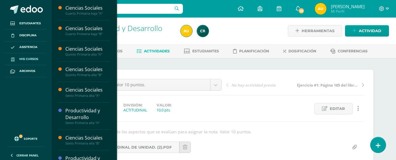
click at [31, 58] on span "Mis cursos" at bounding box center [28, 59] width 19 height 5
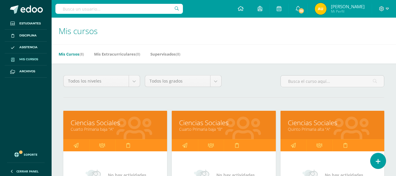
click at [105, 122] on link "Ciencias Sociales" at bounding box center [115, 122] width 89 height 9
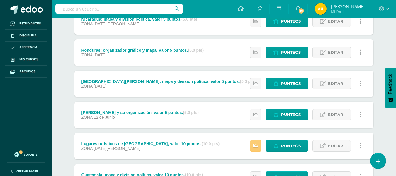
scroll to position [216, 0]
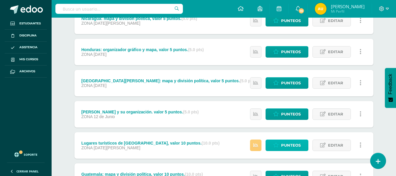
click at [286, 144] on span "Punteos" at bounding box center [291, 145] width 20 height 11
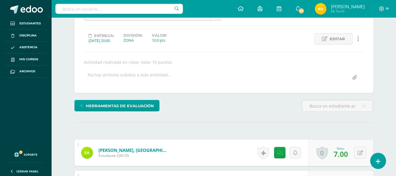
scroll to position [19, 0]
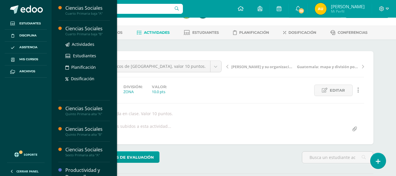
click at [69, 28] on div "Ciencias Sociales" at bounding box center [87, 28] width 45 height 7
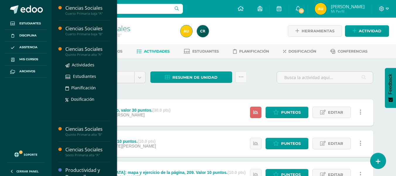
click at [79, 48] on div "Ciencias Sociales" at bounding box center [87, 49] width 45 height 7
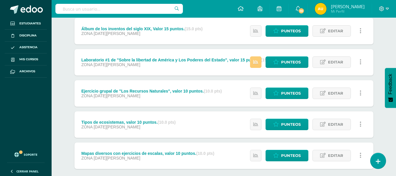
scroll to position [143, 0]
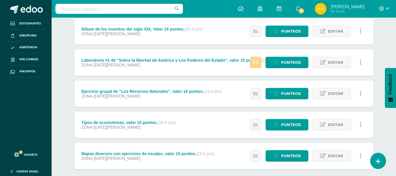
click at [255, 67] on link at bounding box center [255, 62] width 11 height 11
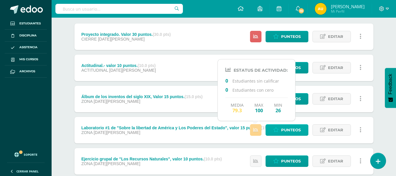
scroll to position [76, 0]
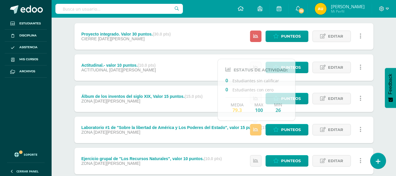
click at [383, 124] on div "Unidad 3 Unidad 1 Unidad 2 Unidad 3 Unidad 4 Resumen de unidad Descargar como H…" at bounding box center [224, 128] width 323 height 293
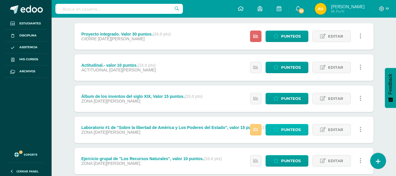
click at [290, 135] on link "Punteos" at bounding box center [287, 129] width 43 height 11
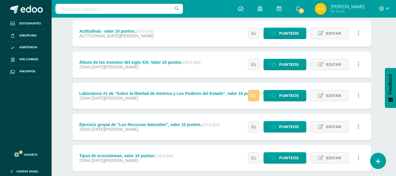
scroll to position [106, 2]
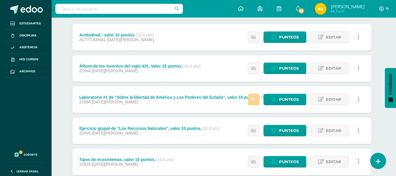
click at [254, 97] on icon at bounding box center [253, 99] width 5 height 5
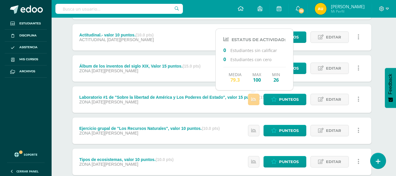
click at [256, 99] on icon at bounding box center [253, 99] width 5 height 5
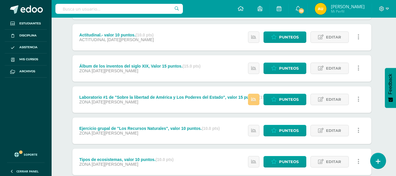
click at [386, 65] on div "Ciencias Sociales Quinto Primaria alta "A" Herramientas Detalle de asistencias …" at bounding box center [222, 78] width 345 height 334
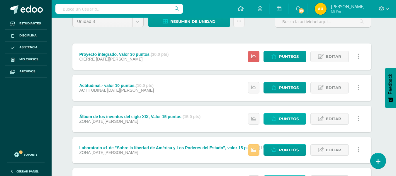
scroll to position [54, 2]
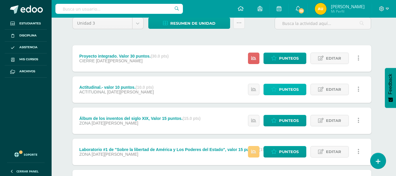
click at [300, 86] on link "Punteos" at bounding box center [285, 89] width 43 height 11
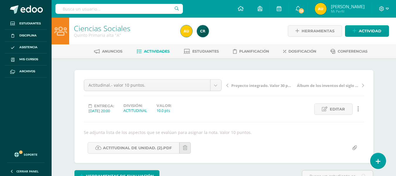
click at [156, 50] on span "Actividades" at bounding box center [157, 51] width 26 height 4
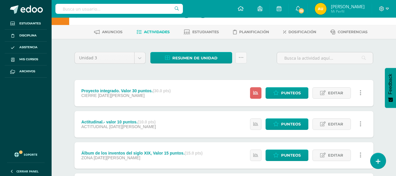
scroll to position [6, 0]
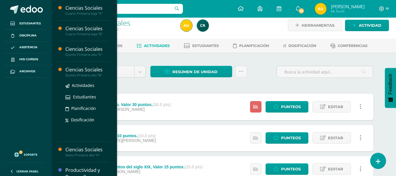
click at [78, 71] on div "Ciencias Sociales" at bounding box center [87, 69] width 45 height 7
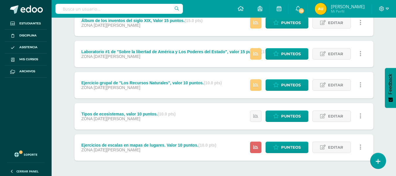
scroll to position [151, 0]
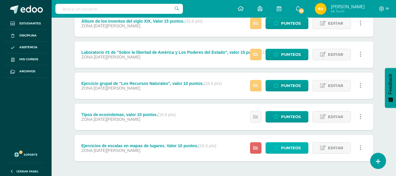
click at [291, 144] on span "Punteos" at bounding box center [291, 147] width 20 height 11
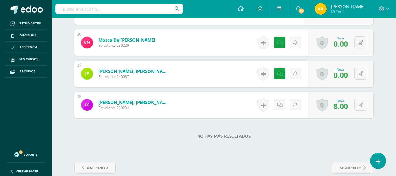
scroll to position [647, 0]
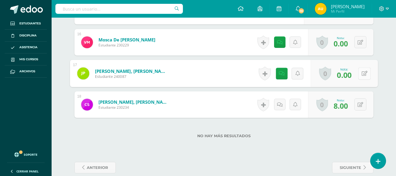
click at [359, 78] on button at bounding box center [365, 73] width 12 height 12
type input "5"
click at [272, 77] on link at bounding box center [276, 73] width 12 height 12
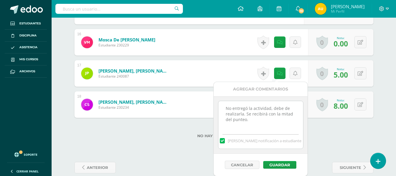
drag, startPoint x: 224, startPoint y: 108, endPoint x: 258, endPoint y: 121, distance: 36.2
click at [258, 121] on textarea "No entregó la actividad, debe de realizarla. Se recibirá con la mitad del punte…" at bounding box center [261, 115] width 85 height 29
type textarea "Nota modificada."
click at [281, 165] on button "Guardar" at bounding box center [279, 165] width 33 height 8
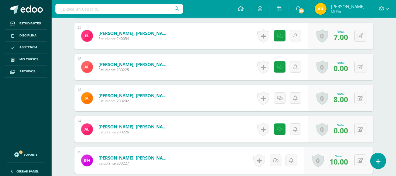
scroll to position [474, 0]
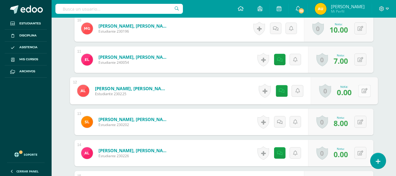
click at [357, 87] on div "0 Logros Logros obtenidos Aún no hay logros agregados Nota: 0.00" at bounding box center [344, 90] width 67 height 27
click at [365, 92] on icon at bounding box center [365, 90] width 6 height 5
type input "5"
click at [275, 92] on icon at bounding box center [276, 90] width 6 height 5
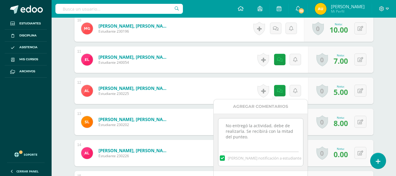
drag, startPoint x: 224, startPoint y: 124, endPoint x: 262, endPoint y: 138, distance: 40.6
click at [262, 138] on textarea "No entregó la actividad, debe de realizarla. Se recibirá con la mitad del punte…" at bounding box center [261, 132] width 85 height 29
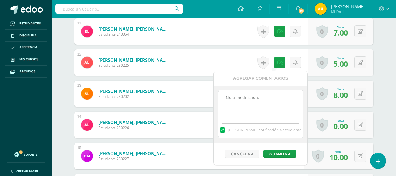
scroll to position [503, 0]
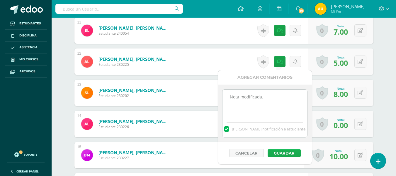
type textarea "Nota modificada."
click at [274, 152] on button "Guardar" at bounding box center [284, 153] width 33 height 8
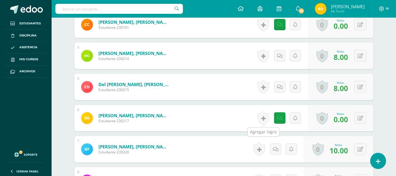
scroll to position [273, 0]
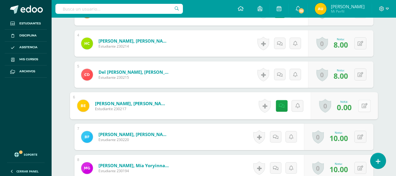
click at [360, 107] on button at bounding box center [365, 105] width 12 height 12
type input "1"
click at [351, 110] on link at bounding box center [349, 108] width 12 height 12
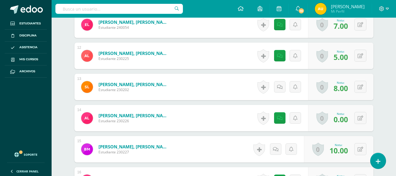
scroll to position [509, 0]
click at [359, 119] on button at bounding box center [361, 117] width 12 height 12
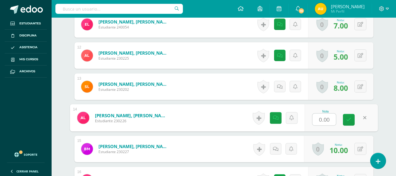
type input "1"
click at [348, 121] on icon at bounding box center [349, 119] width 5 height 5
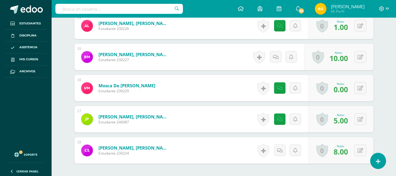
scroll to position [601, 0]
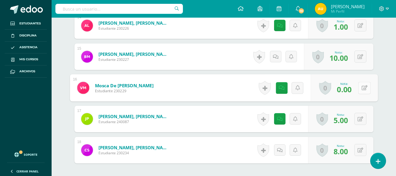
click at [358, 90] on div "0 Logros Logros obtenidos Aún no hay logros agregados Nota: 0.00" at bounding box center [344, 87] width 67 height 27
click at [366, 88] on icon at bounding box center [365, 87] width 6 height 5
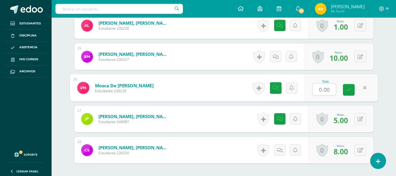
type input "1"
click at [348, 95] on link at bounding box center [349, 90] width 12 height 12
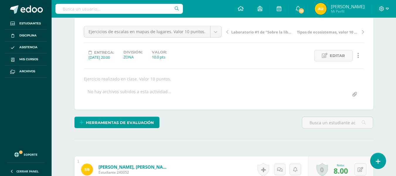
scroll to position [0, 0]
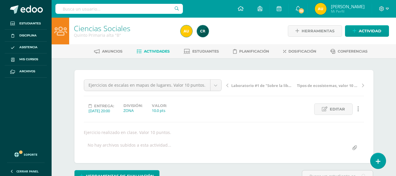
click at [156, 52] on span "Actividades" at bounding box center [157, 51] width 26 height 4
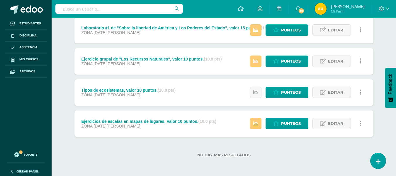
scroll to position [175, 0]
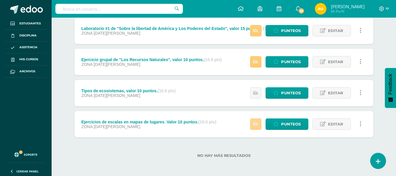
click at [258, 126] on icon at bounding box center [256, 123] width 5 height 5
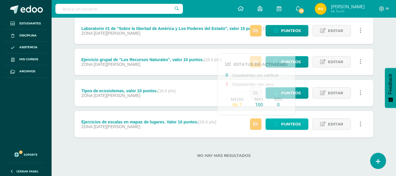
click at [296, 126] on span "Punteos" at bounding box center [291, 124] width 20 height 11
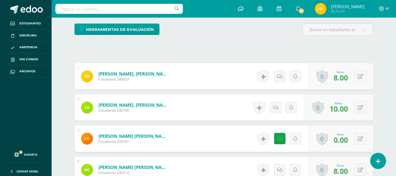
scroll to position [175, 0]
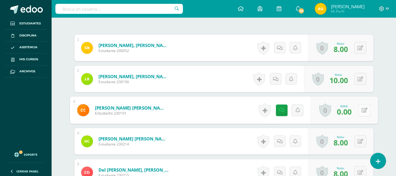
click at [364, 109] on button at bounding box center [365, 110] width 12 height 12
type input "1"
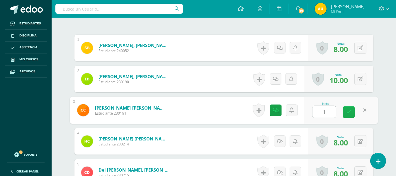
scroll to position [175, 0]
click at [352, 113] on link at bounding box center [349, 112] width 12 height 12
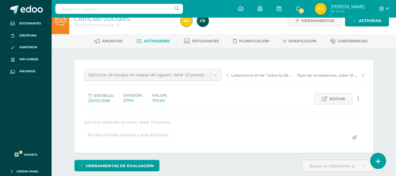
scroll to position [0, 0]
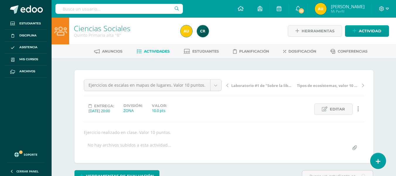
click at [153, 53] on span "Actividades" at bounding box center [157, 51] width 26 height 4
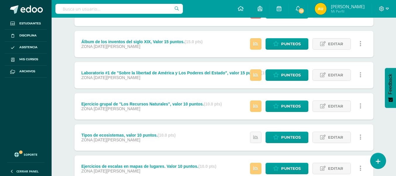
scroll to position [175, 0]
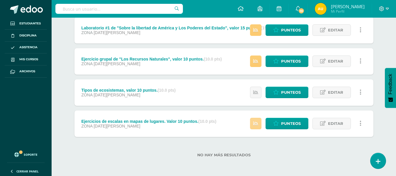
click at [258, 120] on link at bounding box center [255, 123] width 11 height 11
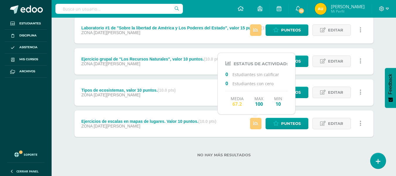
click at [381, 116] on div "Unidad 3 Unidad 1 Unidad 2 Unidad 3 Unidad 4 Resumen de unidad Descargar como H…" at bounding box center [224, 29] width 323 height 293
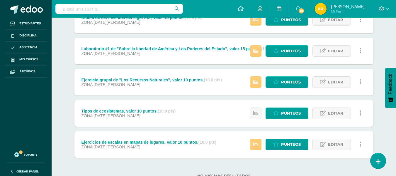
scroll to position [154, 0]
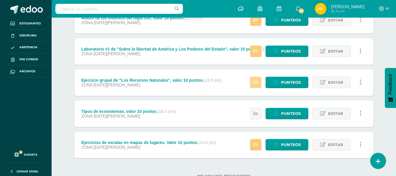
click at [259, 82] on link at bounding box center [255, 82] width 11 height 11
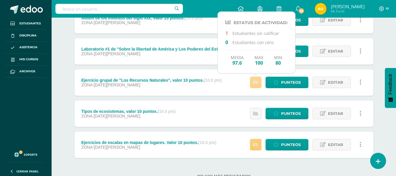
click at [259, 82] on link at bounding box center [255, 82] width 11 height 11
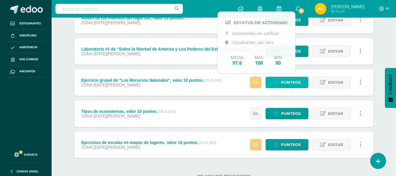
click at [292, 80] on span "Punteos" at bounding box center [291, 82] width 20 height 11
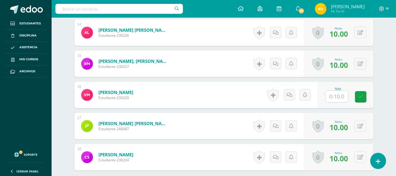
scroll to position [594, 0]
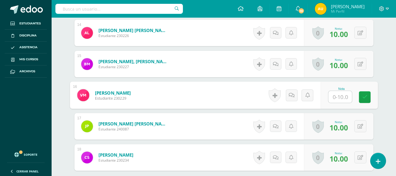
click at [337, 95] on input "text" at bounding box center [340, 97] width 23 height 12
type input "10"
click at [369, 98] on link at bounding box center [365, 97] width 12 height 12
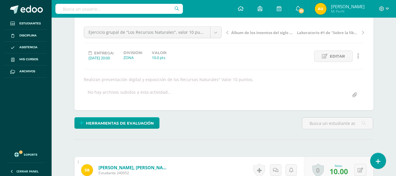
scroll to position [0, 0]
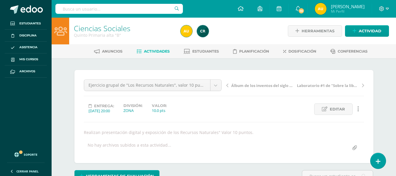
click at [148, 48] on link "Actividades" at bounding box center [153, 51] width 33 height 9
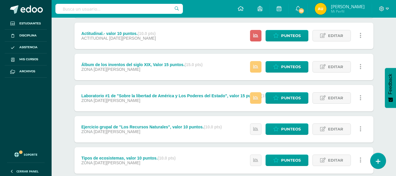
scroll to position [108, 0]
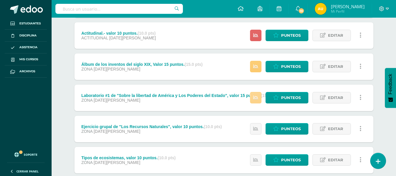
click at [256, 102] on link at bounding box center [255, 97] width 11 height 11
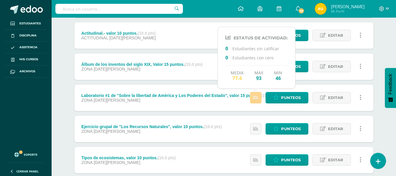
click at [256, 102] on link at bounding box center [255, 97] width 11 height 11
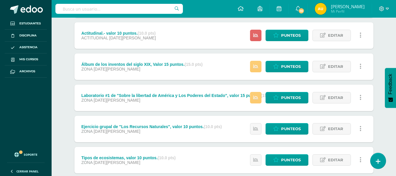
click at [378, 79] on div "Unidad 3 Unidad 1 Unidad 2 Unidad 3 Unidad 4 Resumen de unidad Descargar como H…" at bounding box center [224, 96] width 323 height 293
click at [258, 67] on icon at bounding box center [256, 66] width 5 height 5
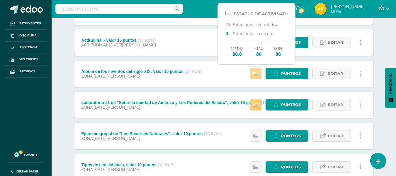
scroll to position [101, 0]
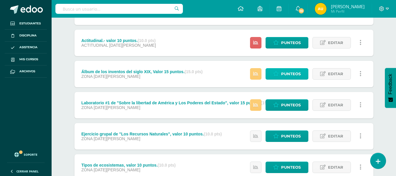
click at [288, 77] on span "Punteos" at bounding box center [291, 73] width 20 height 11
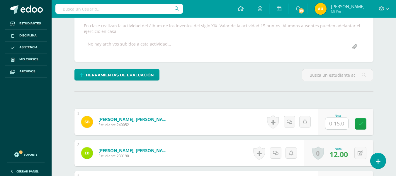
scroll to position [107, 0]
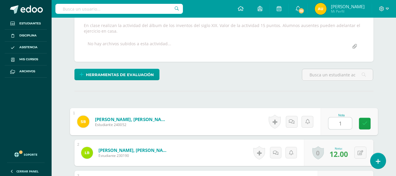
click at [337, 122] on input "1" at bounding box center [340, 123] width 23 height 12
type input "14"
click at [366, 125] on icon at bounding box center [364, 123] width 5 height 5
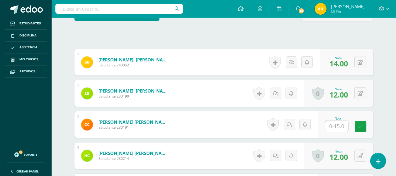
scroll to position [167, 0]
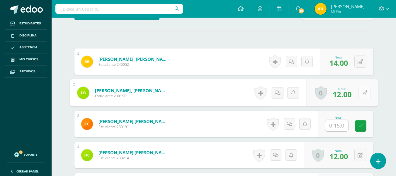
click at [356, 92] on div "0 [GEOGRAPHIC_DATA] Logros obtenidos Aún no hay logros agregados Nota: 12.00" at bounding box center [343, 92] width 72 height 27
click at [364, 94] on icon at bounding box center [365, 92] width 6 height 5
type input "14"
click at [348, 96] on icon at bounding box center [349, 94] width 5 height 5
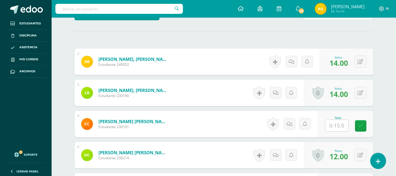
click at [338, 128] on input "text" at bounding box center [337, 125] width 23 height 11
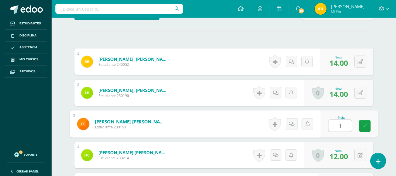
type input "10"
click at [367, 129] on link at bounding box center [365, 126] width 12 height 12
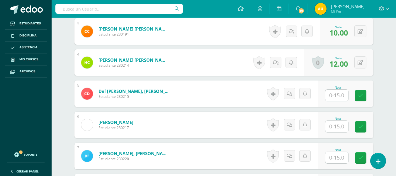
scroll to position [260, 0]
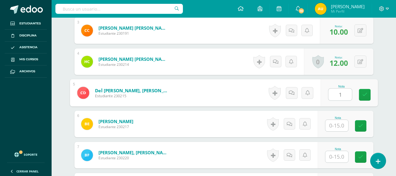
click at [336, 93] on input "1" at bounding box center [340, 95] width 23 height 12
type input "14"
click at [363, 94] on icon at bounding box center [364, 94] width 5 height 5
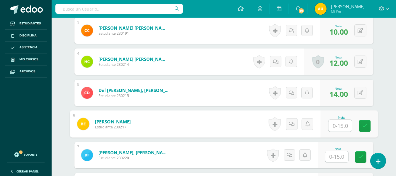
click at [338, 125] on input "text" at bounding box center [340, 126] width 23 height 12
type input "15"
click at [364, 125] on icon at bounding box center [364, 125] width 5 height 5
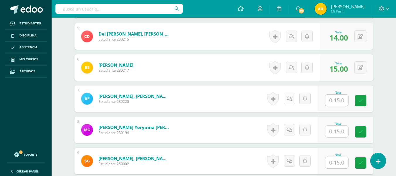
scroll to position [319, 0]
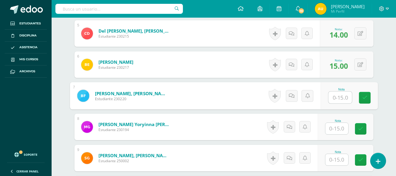
click at [336, 99] on input "text" at bounding box center [340, 98] width 23 height 12
type input "15"
click at [369, 94] on link at bounding box center [365, 98] width 12 height 12
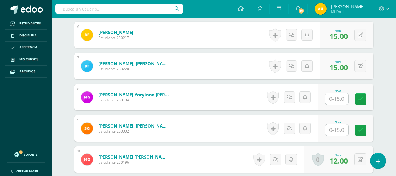
scroll to position [349, 0]
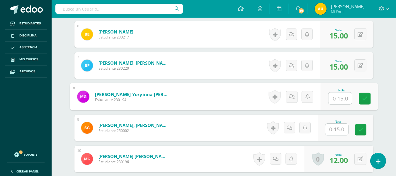
click at [335, 99] on input "text" at bounding box center [340, 98] width 23 height 12
type input "15"
click at [367, 99] on icon at bounding box center [364, 98] width 5 height 5
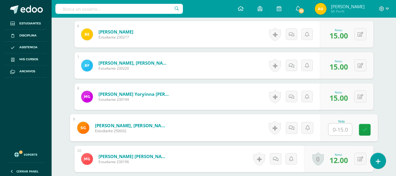
click at [340, 128] on input "text" at bounding box center [340, 130] width 23 height 12
type input "15"
click at [367, 130] on icon at bounding box center [364, 129] width 5 height 5
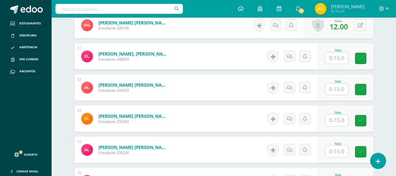
scroll to position [484, 0]
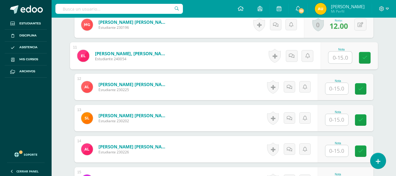
click at [336, 52] on input "text" at bounding box center [340, 58] width 23 height 12
type input "13"
click at [366, 61] on link at bounding box center [365, 58] width 12 height 12
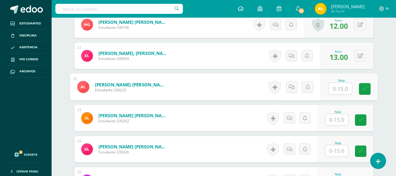
click at [340, 86] on input "text" at bounding box center [340, 89] width 23 height 12
type input "15"
click at [365, 92] on link at bounding box center [365, 89] width 12 height 12
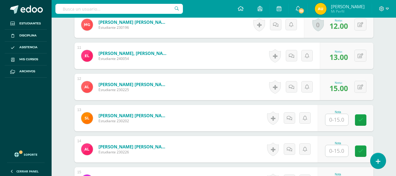
click at [334, 117] on input "text" at bounding box center [337, 119] width 23 height 11
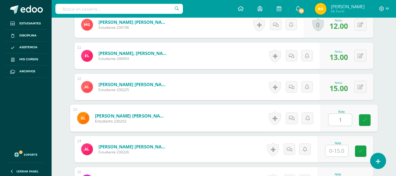
type input "13"
click at [368, 122] on link at bounding box center [365, 120] width 12 height 12
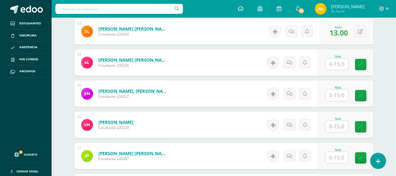
scroll to position [570, 0]
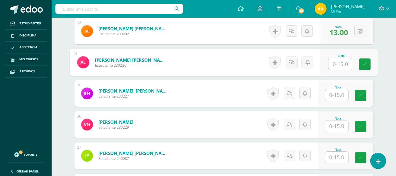
click at [339, 64] on input "text" at bounding box center [340, 64] width 23 height 12
type input "12"
click at [366, 66] on icon at bounding box center [364, 64] width 5 height 5
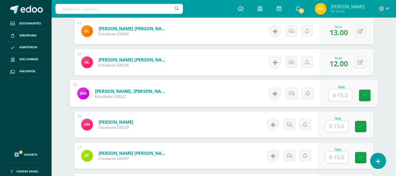
click at [340, 95] on input "text" at bounding box center [340, 95] width 23 height 12
type input "15"
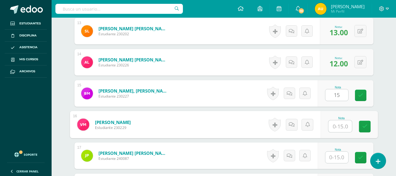
click at [336, 128] on input "text" at bounding box center [340, 126] width 23 height 12
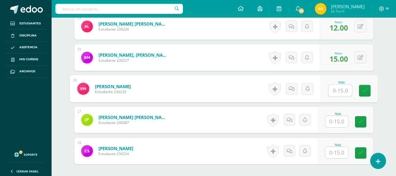
scroll to position [607, 0]
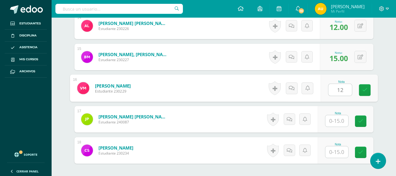
type input "12"
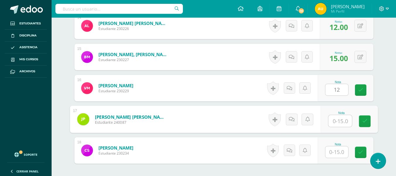
click at [336, 122] on input "text" at bounding box center [340, 121] width 23 height 12
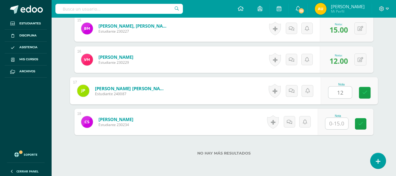
scroll to position [636, 0]
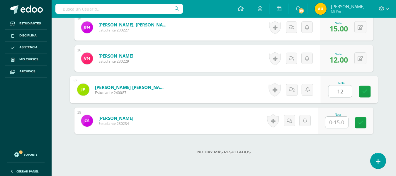
type input "12"
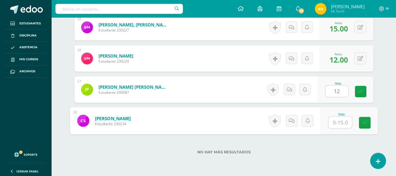
click at [336, 122] on input "text" at bounding box center [340, 122] width 23 height 12
type input "15"
click at [369, 119] on link at bounding box center [365, 123] width 12 height 12
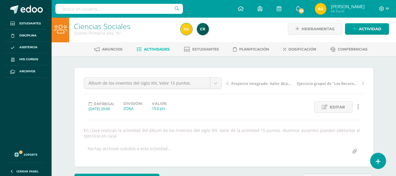
scroll to position [0, 0]
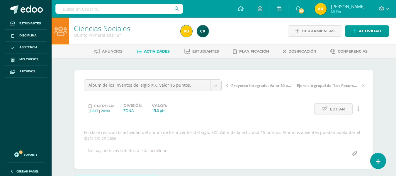
click at [144, 53] on span "Actividades" at bounding box center [157, 51] width 26 height 4
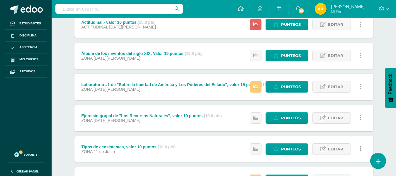
scroll to position [119, 0]
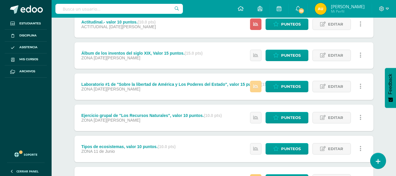
click at [259, 86] on link at bounding box center [255, 86] width 11 height 11
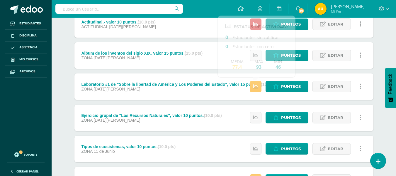
click at [389, 44] on div "Ciencias Sociales Quinto Primaria alta "B" Herramientas Detalle de asistencias …" at bounding box center [224, 65] width 345 height 334
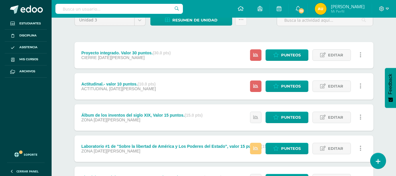
scroll to position [57, 0]
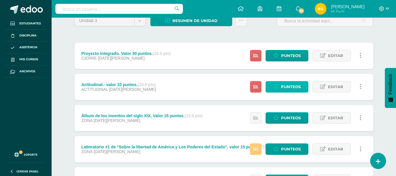
click at [295, 92] on span "Punteos" at bounding box center [291, 86] width 20 height 11
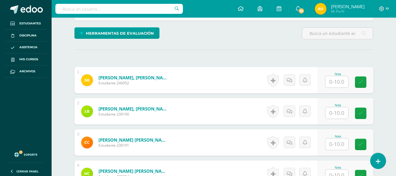
scroll to position [143, 0]
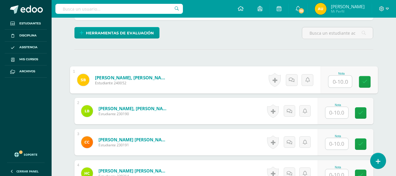
click at [336, 84] on input "text" at bounding box center [340, 82] width 23 height 12
type input "10"
drag, startPoint x: 350, startPoint y: 82, endPoint x: 335, endPoint y: 82, distance: 14.7
click at [335, 82] on input "10" at bounding box center [340, 82] width 23 height 12
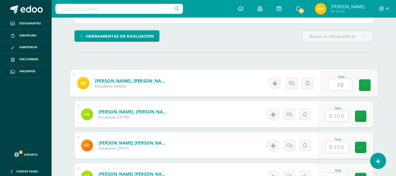
scroll to position [141, 0]
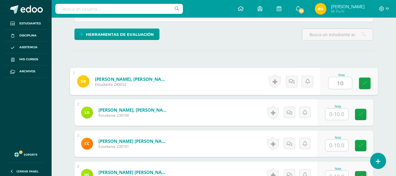
click at [348, 85] on input "10" at bounding box center [340, 83] width 23 height 12
click at [364, 83] on icon at bounding box center [364, 83] width 5 height 5
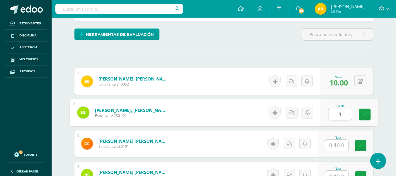
click at [337, 113] on input "1" at bounding box center [340, 114] width 23 height 12
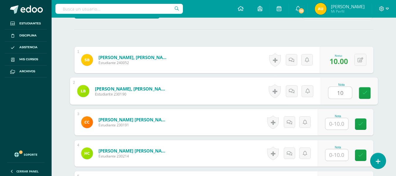
scroll to position [170, 0]
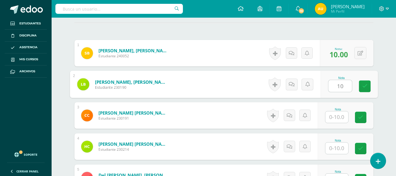
type input "10"
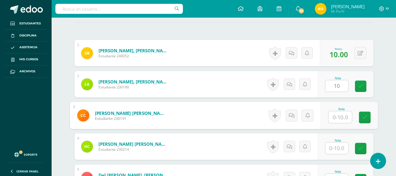
click at [337, 113] on input "text" at bounding box center [340, 117] width 23 height 12
type input "8"
click at [366, 118] on icon at bounding box center [364, 117] width 5 height 5
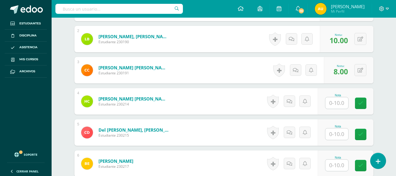
scroll to position [215, 0]
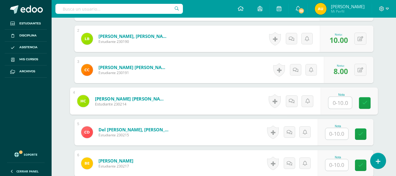
click at [336, 103] on input "text" at bounding box center [340, 103] width 23 height 12
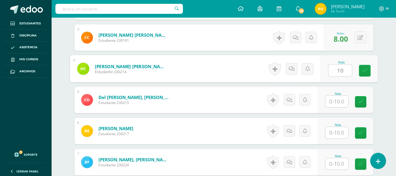
scroll to position [248, 0]
type input "10"
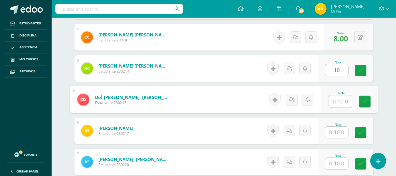
click at [336, 103] on input "text" at bounding box center [340, 101] width 23 height 12
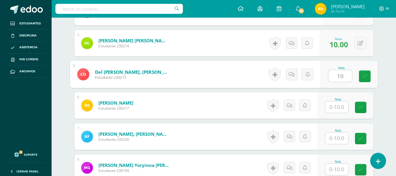
scroll to position [273, 0]
type input "10"
click at [335, 105] on input "text" at bounding box center [337, 106] width 23 height 11
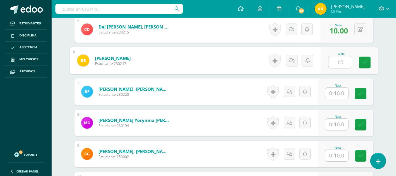
scroll to position [320, 0]
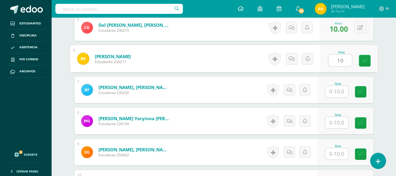
type input "10"
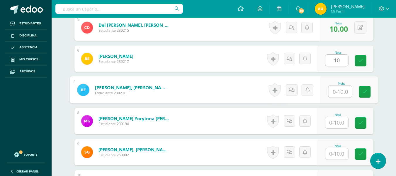
click at [336, 86] on input "text" at bounding box center [340, 92] width 23 height 12
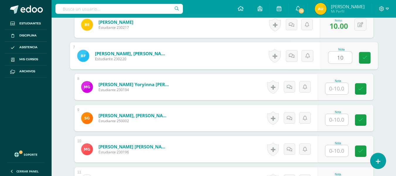
scroll to position [354, 0]
type input "10"
click at [336, 86] on input "1" at bounding box center [337, 87] width 23 height 11
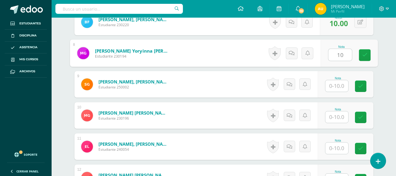
scroll to position [392, 0]
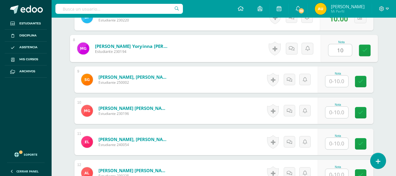
type input "10"
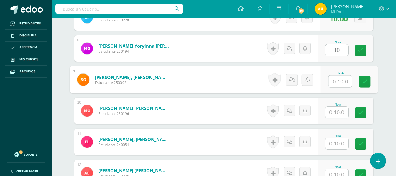
click at [336, 86] on input "text" at bounding box center [340, 81] width 23 height 12
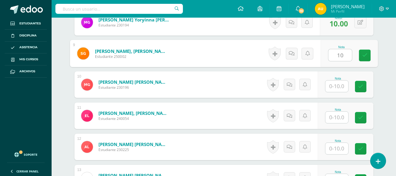
scroll to position [418, 0]
type input "10"
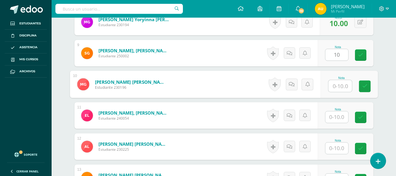
click at [336, 86] on input "text" at bounding box center [340, 86] width 23 height 12
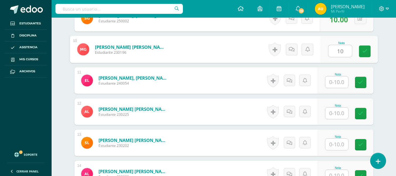
scroll to position [454, 0]
type input "10"
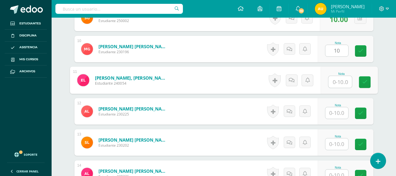
click at [336, 86] on input "text" at bounding box center [340, 82] width 23 height 12
click at [336, 86] on input "8" at bounding box center [340, 82] width 23 height 12
type input "8"
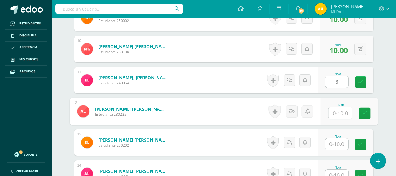
click at [337, 117] on input "text" at bounding box center [340, 113] width 23 height 12
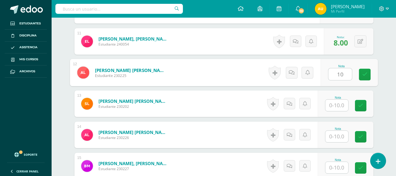
scroll to position [493, 0]
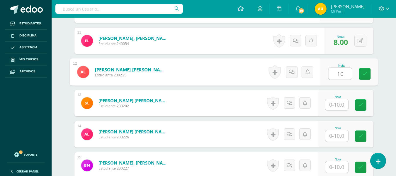
type input "10"
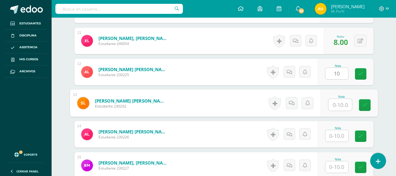
click at [338, 103] on input "text" at bounding box center [340, 105] width 23 height 12
type input "8"
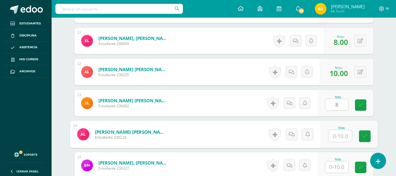
click at [338, 137] on input "text" at bounding box center [340, 136] width 23 height 12
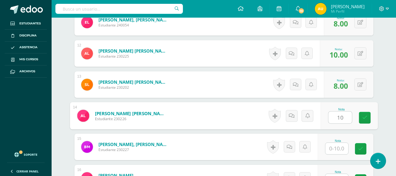
scroll to position [513, 0]
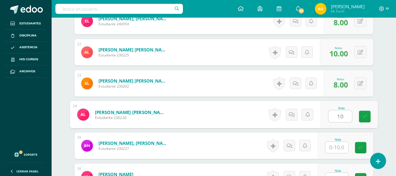
type input "1"
type input "8"
click at [364, 116] on icon at bounding box center [364, 116] width 5 height 5
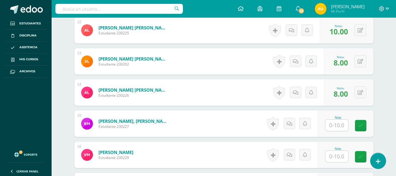
scroll to position [535, 0]
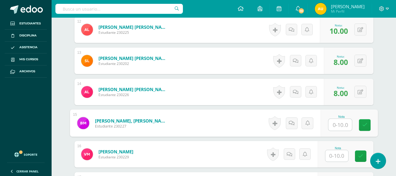
click at [337, 124] on input "text" at bounding box center [340, 125] width 23 height 12
type input "8"
click at [366, 125] on icon at bounding box center [364, 124] width 5 height 5
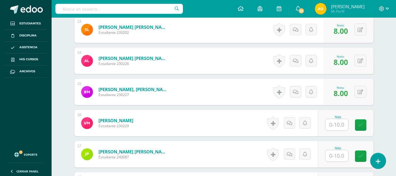
scroll to position [570, 0]
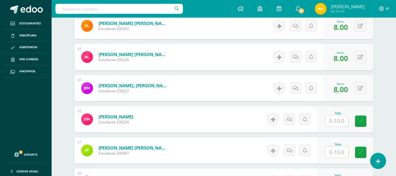
click at [335, 119] on input "text" at bounding box center [337, 120] width 23 height 11
type input "10"
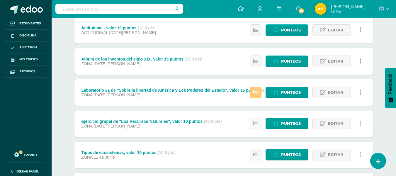
scroll to position [114, 0]
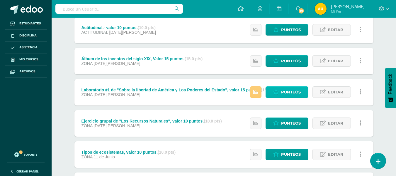
click at [287, 90] on span "Punteos" at bounding box center [291, 92] width 20 height 11
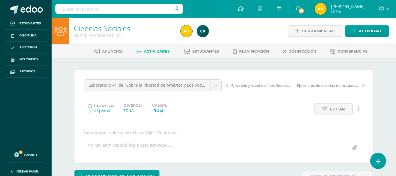
click at [151, 47] on link "Actividades" at bounding box center [153, 51] width 33 height 9
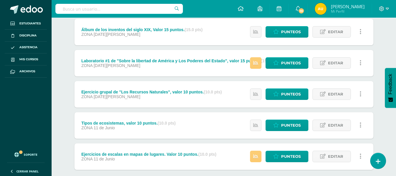
scroll to position [175, 0]
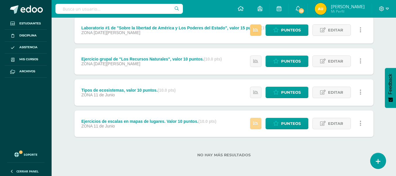
click at [258, 124] on icon at bounding box center [256, 123] width 5 height 5
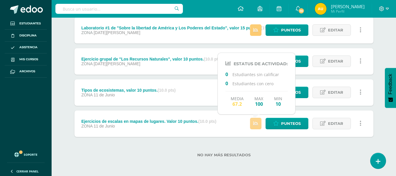
click at [258, 124] on icon at bounding box center [256, 123] width 5 height 5
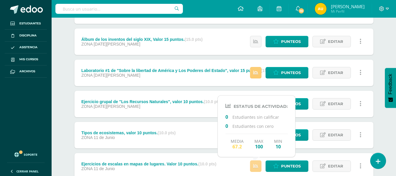
scroll to position [132, 0]
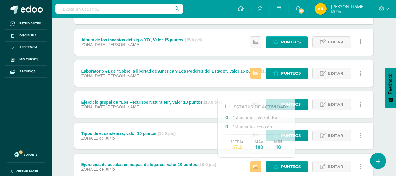
click at [251, 77] on div "Estatus de Actividad: 0 Estudiantes sin calificar 0 Estudiantes con cero Media …" at bounding box center [307, 73] width 132 height 26
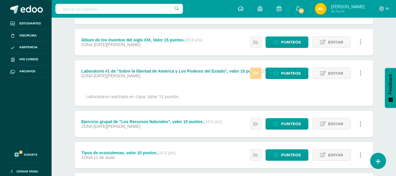
click at [257, 75] on icon at bounding box center [256, 73] width 5 height 5
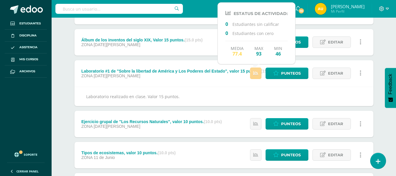
click at [257, 75] on icon at bounding box center [256, 73] width 5 height 5
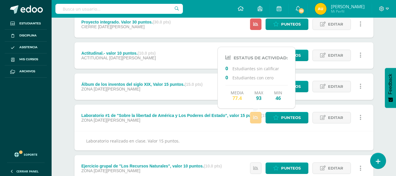
scroll to position [87, 0]
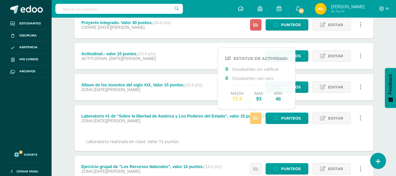
click at [383, 53] on div "Unidad 3 Unidad 1 Unidad 2 Unidad 3 Unidad 4 Resumen de unidad Descargar como H…" at bounding box center [224, 127] width 323 height 312
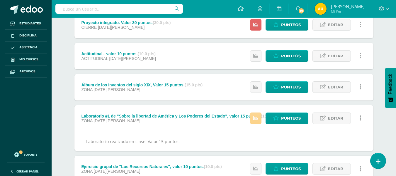
click at [256, 120] on icon at bounding box center [256, 118] width 5 height 5
click at [255, 144] on div "Laboratorio realizado en clase. Valor 15 puntos." at bounding box center [224, 140] width 299 height 19
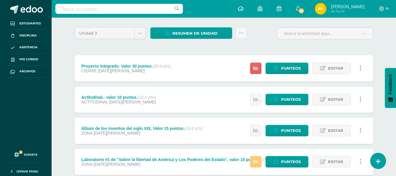
scroll to position [44, 0]
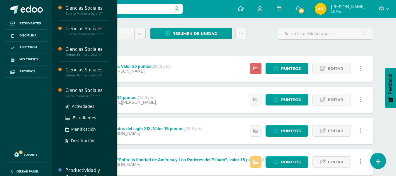
click at [76, 87] on div "Ciencias Sociales" at bounding box center [87, 90] width 45 height 7
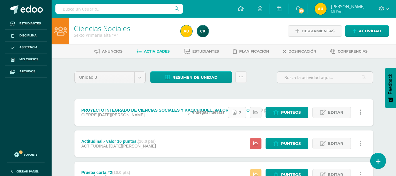
click at [239, 112] on link "7" at bounding box center [237, 112] width 18 height 11
click at [363, 36] on span "Actividad" at bounding box center [370, 31] width 23 height 11
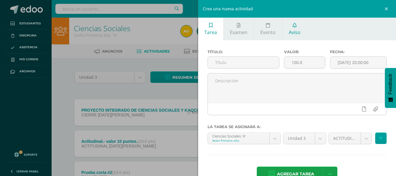
click at [300, 32] on span "Aviso" at bounding box center [295, 32] width 12 height 6
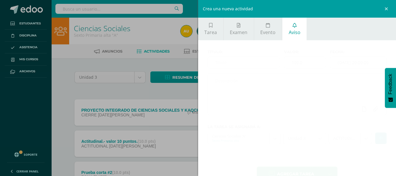
scroll to position [10, 0]
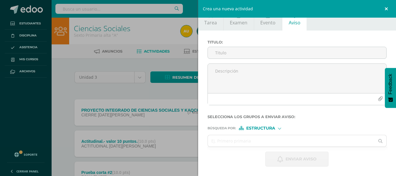
click at [386, 9] on link at bounding box center [388, 9] width 18 height 18
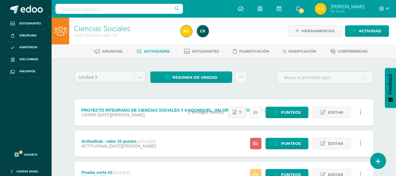
click at [253, 111] on link at bounding box center [255, 112] width 11 height 11
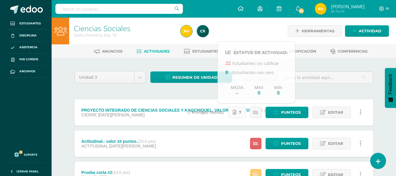
click at [238, 113] on link "7" at bounding box center [237, 112] width 18 height 11
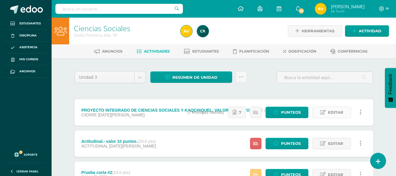
click at [325, 114] on icon at bounding box center [323, 112] width 6 height 5
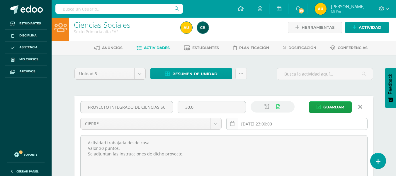
scroll to position [3, 0]
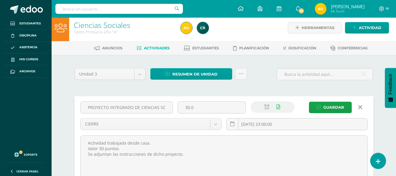
click at [361, 108] on icon at bounding box center [361, 107] width 4 height 6
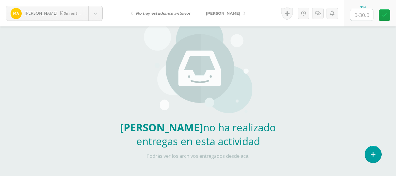
scroll to position [67, 0]
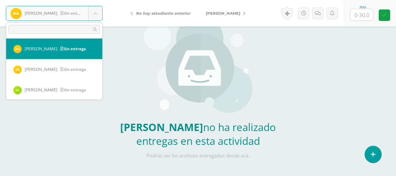
click at [89, 11] on body "Arredondo, Massiel Sin entrega Arredondo, Massiel Baldetti, Nina Calderón, Kris…" at bounding box center [198, 55] width 396 height 244
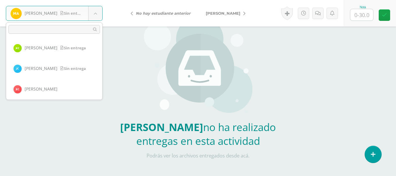
scroll to position [52, 0]
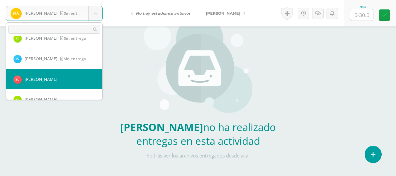
select select "911"
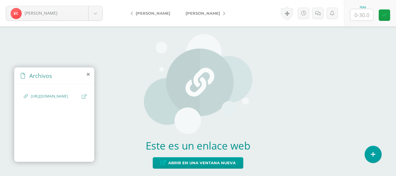
click at [67, 99] on span "[URL][DOMAIN_NAME]" at bounding box center [55, 97] width 48 height 6
click at [45, 99] on span "[URL][DOMAIN_NAME]" at bounding box center [55, 97] width 48 height 6
drag, startPoint x: 45, startPoint y: 122, endPoint x: 37, endPoint y: 109, distance: 15.0
click at [37, 99] on span "[URL][DOMAIN_NAME]" at bounding box center [55, 97] width 48 height 6
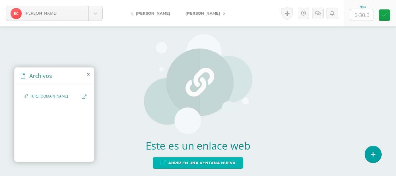
click at [186, 164] on span "Abrir en una ventana nueva" at bounding box center [201, 162] width 67 height 11
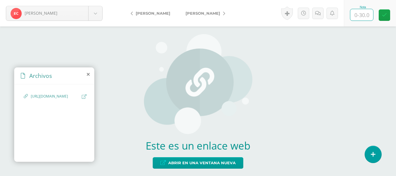
click at [364, 18] on input "text" at bounding box center [362, 14] width 23 height 11
type input "30"
click at [319, 16] on link at bounding box center [317, 13] width 11 height 11
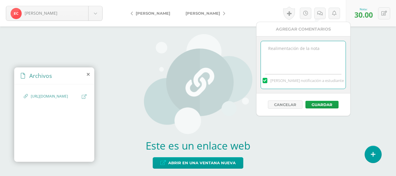
click at [295, 59] on textarea at bounding box center [303, 55] width 85 height 29
type textarea "M"
type textarea "¡Excelente presentación!"
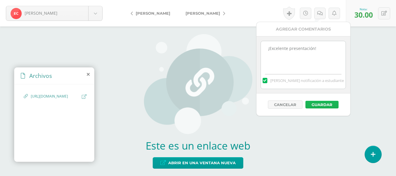
click at [322, 102] on button "Guardar" at bounding box center [322, 105] width 33 height 8
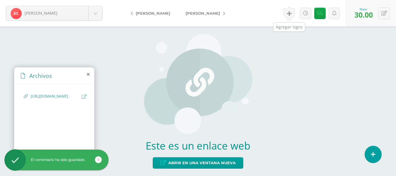
click at [292, 13] on link at bounding box center [289, 12] width 12 height 13
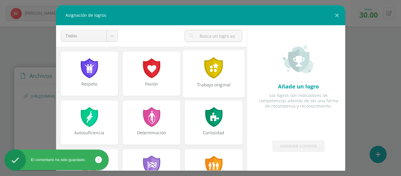
click at [213, 78] on div at bounding box center [214, 67] width 20 height 21
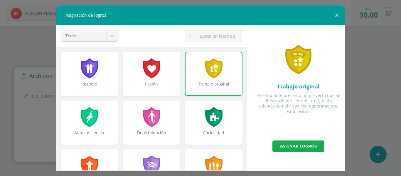
click at [280, 145] on link "Asignar logros" at bounding box center [298, 145] width 52 height 11
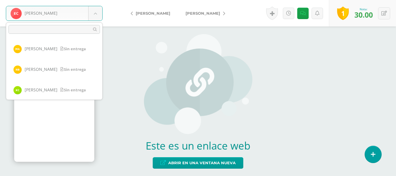
click at [94, 14] on body "Logros asignados con éxito El comentario ha sido guardado. Castillo, Eimy Arred…" at bounding box center [198, 88] width 396 height 176
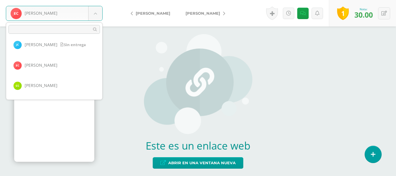
scroll to position [79, 0]
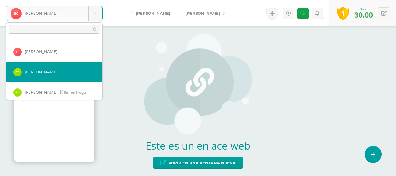
select select "169"
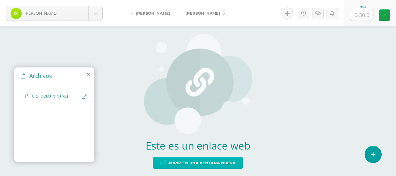
click at [184, 163] on span "Abrir en una ventana nueva" at bounding box center [201, 162] width 67 height 11
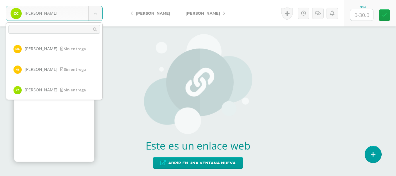
click at [99, 0] on body "Castro, Carlos Arredondo, Massiel Baldetti, Nina Calderón, Kristel Carrillo, Ju…" at bounding box center [198, 0] width 396 height 0
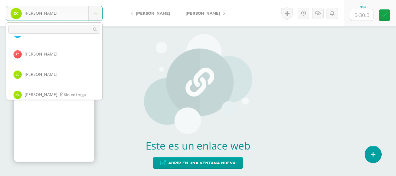
scroll to position [99, 0]
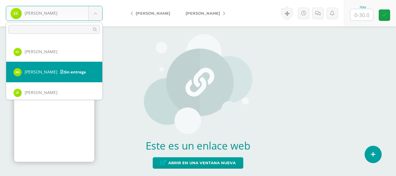
select select "472"
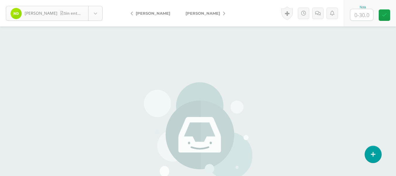
scroll to position [82, 0]
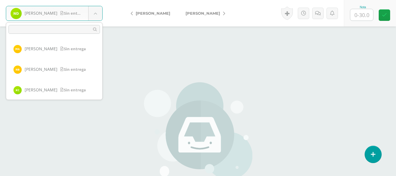
click at [98, 17] on body "Díaz, Nataly Sin entrega Arredondo, Massiel Baldetti, Nina Calderón, Kristel Ca…" at bounding box center [198, 122] width 396 height 244
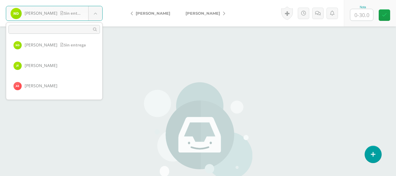
scroll to position [127, 0]
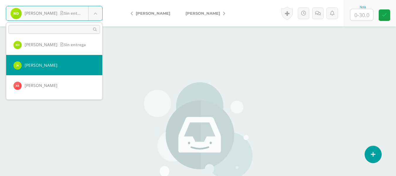
select select "475"
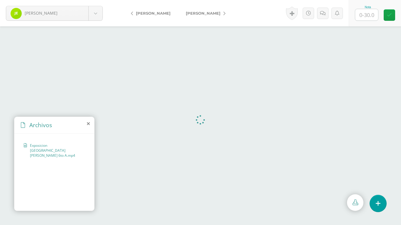
click at [200, 126] on video at bounding box center [200, 126] width 0 height 0
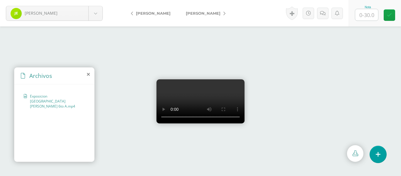
click at [90, 76] on div "Archivos" at bounding box center [54, 75] width 80 height 17
click at [183, 119] on video at bounding box center [200, 101] width 88 height 44
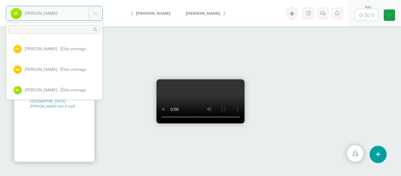
click at [98, 0] on body "Esquivel, Jazmín Arredondo, Massiel Baldetti, Nina Calderón, Kristel Carrillo, …" at bounding box center [200, 0] width 401 height 0
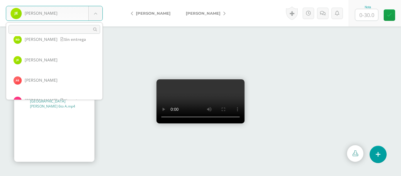
scroll to position [132, 0]
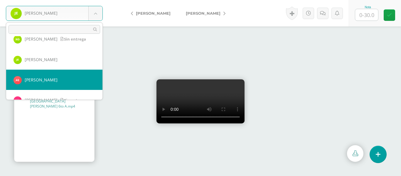
select select "486"
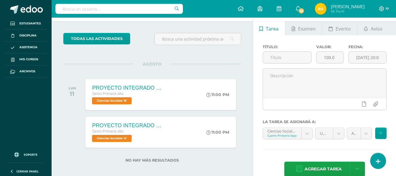
scroll to position [24, 0]
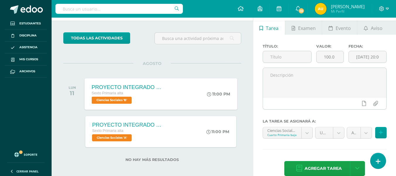
click at [116, 87] on div "PROYECTO INTEGRADO DE CIENCIAS SOCIALES Y KAQCHIQUEL, VALOR 30 PUNTOS." at bounding box center [127, 87] width 71 height 6
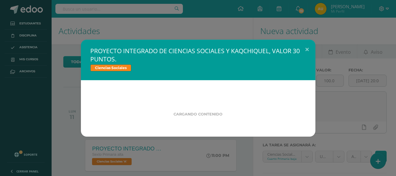
scroll to position [0, 0]
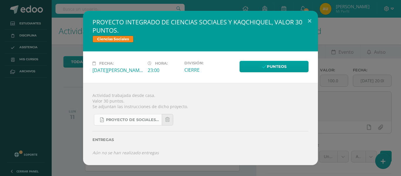
click at [132, 119] on span "Proyecto de Sociales y Kaqchikel_3ra. Unidad (1).pdf" at bounding box center [132, 119] width 53 height 5
click at [308, 19] on button at bounding box center [309, 21] width 17 height 20
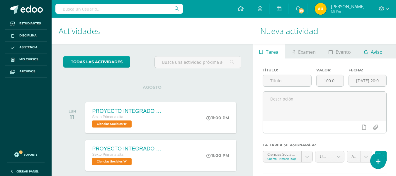
click at [371, 56] on span "Aviso" at bounding box center [377, 52] width 12 height 14
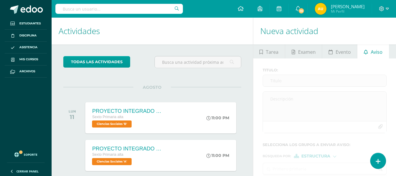
scroll to position [28, 0]
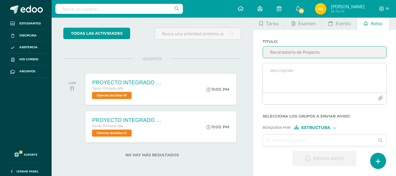
type input "Recordatorio de Proyecto."
click at [278, 77] on textarea at bounding box center [325, 77] width 124 height 29
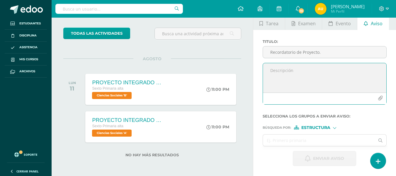
type textarea "e"
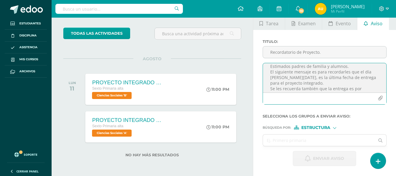
scroll to position [0, 0]
click at [359, 68] on textarea "Estimados padres de familia y alumnos. El siguiente mensaje es para recordarles…" at bounding box center [325, 77] width 124 height 29
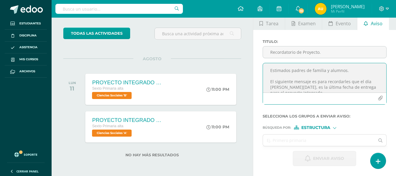
click at [354, 71] on textarea "Estimados padres de familia y alumnos. El siguiente mensaje es para recordarles…" at bounding box center [325, 77] width 124 height 29
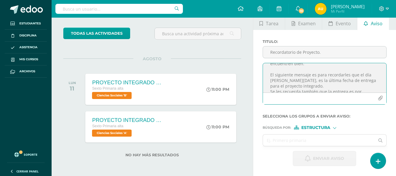
scroll to position [13, 0]
click at [279, 80] on textarea "Estimados padres de familia y alumnos, espero se encuentren bien. El siguiente …" at bounding box center [325, 77] width 124 height 29
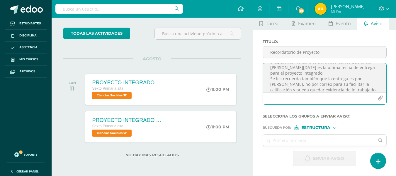
scroll to position [27, 0]
click at [301, 72] on textarea "Estimados padres de familia y alumnos, espero se encuentren bien. El siguiente …" at bounding box center [325, 77] width 124 height 29
click at [341, 75] on textarea "Estimados padres de familia y alumnos, espero se encuentren bien. El siguiente …" at bounding box center [325, 77] width 124 height 29
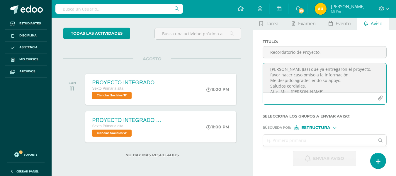
scroll to position [69, 0]
click at [347, 74] on textarea "Estimados padres de familia y alumnos, espero se encuentren bien. El siguiente …" at bounding box center [325, 77] width 124 height 29
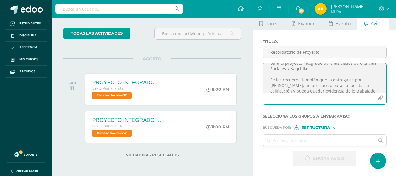
scroll to position [21, 0]
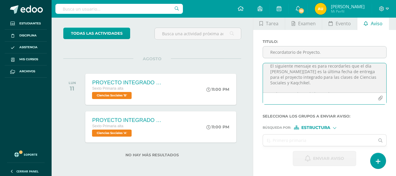
drag, startPoint x: 349, startPoint y: 70, endPoint x: 361, endPoint y: 80, distance: 15.4
click at [361, 80] on textarea "Estimados padres de familia y alumnos, espero se encuentren bien. El siguiente …" at bounding box center [325, 77] width 124 height 29
type textarea "Estimados padres de familia y alumnos, espero se encuentren bien. El siguiente …"
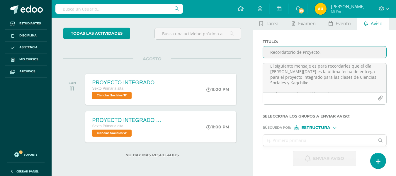
drag, startPoint x: 302, startPoint y: 53, endPoint x: 326, endPoint y: 54, distance: 23.8
click at [326, 54] on input "Recordatorio de Proyecto." at bounding box center [325, 51] width 124 height 11
paste input "proyecto integrado para las clases de Ciencias Sociales y Kaqchikel"
drag, startPoint x: 323, startPoint y: 51, endPoint x: 290, endPoint y: 53, distance: 33.5
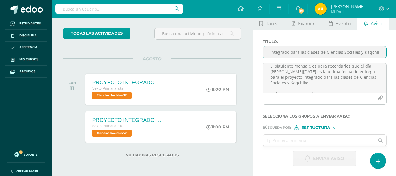
click at [290, 53] on input "Recordatorio de proyecto integrado para las clases de Ciencias Sociales y Kaqch…" at bounding box center [325, 51] width 124 height 11
click at [381, 54] on input "Recordatorio de proyecto integrado de Ciencias Sociales y Kaqchikel." at bounding box center [325, 51] width 124 height 11
click at [379, 53] on input "Recordatorio de proyecto integrado de Ciencias Sociales y Kaqchikel." at bounding box center [325, 51] width 124 height 11
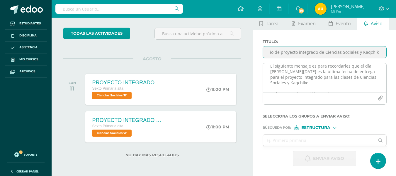
scroll to position [0, 21]
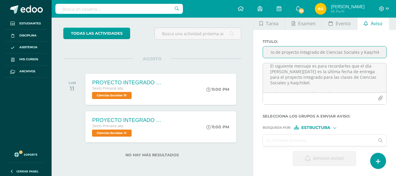
type input "Recordatorio de proyecto integrado de Ciencias Sociales y Kaqchikel"
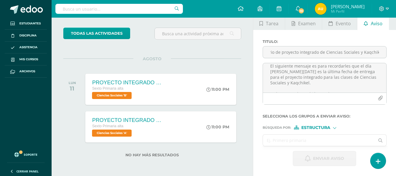
scroll to position [0, 0]
click at [298, 141] on input "text" at bounding box center [319, 139] width 112 height 11
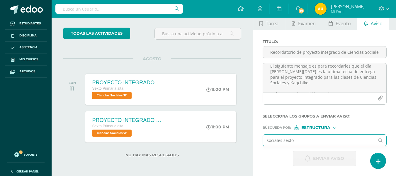
type input "sociales sexto a"
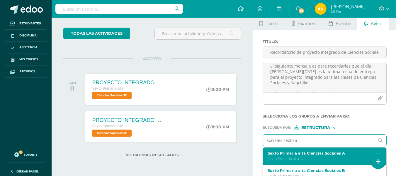
click at [290, 154] on label "Sexto Primaria alta Ciencias Sociales A" at bounding box center [323, 153] width 110 height 4
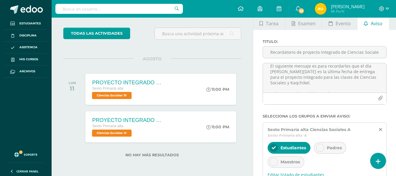
click at [327, 148] on div "Padres" at bounding box center [330, 148] width 32 height 12
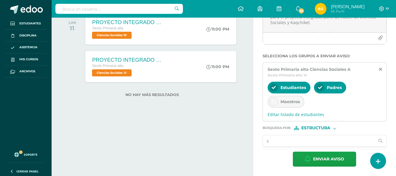
click at [290, 137] on input "s" at bounding box center [319, 140] width 112 height 11
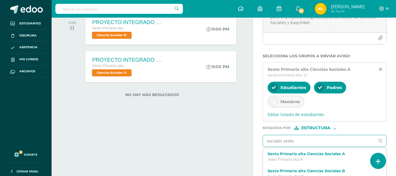
type input "sociales sexto b"
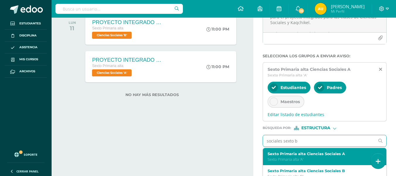
scroll to position [95, 0]
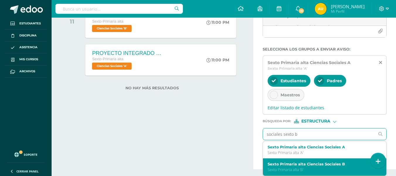
click at [295, 161] on div "Sexto Primaria alta Ciencias Sociales B Sexto Primaria alta 'B'" at bounding box center [325, 166] width 124 height 17
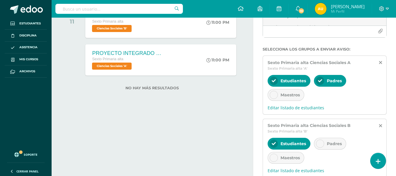
click at [329, 142] on span "Padres" at bounding box center [334, 143] width 15 height 5
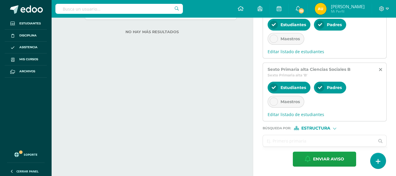
click at [281, 139] on input "text" at bounding box center [319, 140] width 112 height 11
type input "L"
click at [323, 131] on form "Titulo : Recordatorio de proyecto integrado de Ciencias Sociales y Kaqchikel Es…" at bounding box center [325, 41] width 124 height 250
click at [324, 131] on form "Titulo : Recordatorio de proyecto integrado de Ciencias Sociales y Kaqchikel Es…" at bounding box center [325, 41] width 124 height 250
click at [327, 129] on span "Estructura" at bounding box center [316, 127] width 29 height 3
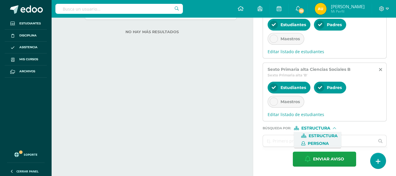
click at [320, 142] on span "Persona" at bounding box center [318, 143] width 21 height 3
click at [281, 142] on input "text" at bounding box center [319, 140] width 112 height 11
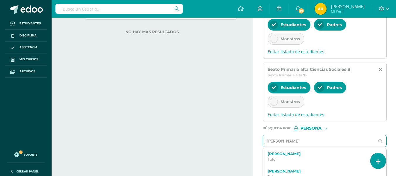
type input "Lorena garcia"
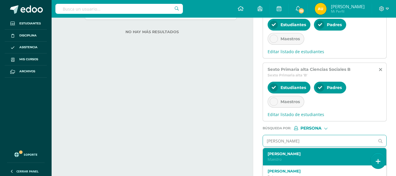
click at [287, 156] on div "Sindy Lorena Garcia Maestro" at bounding box center [323, 156] width 110 height 10
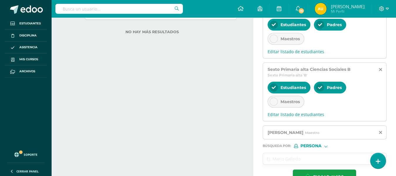
click at [285, 158] on input "text" at bounding box center [319, 158] width 112 height 11
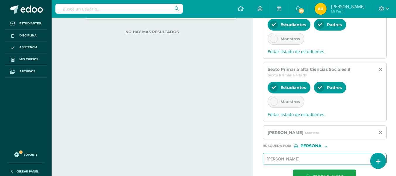
type input "aURA LETICIA"
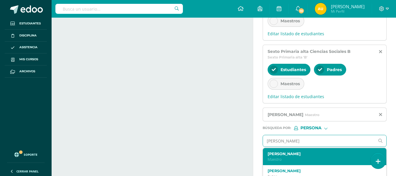
click at [291, 157] on p "Maestro" at bounding box center [323, 159] width 110 height 5
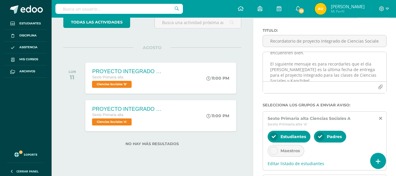
scroll to position [14, 0]
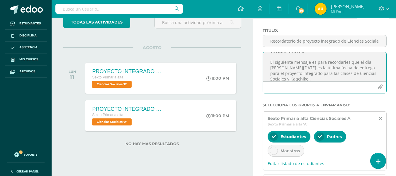
click at [279, 69] on textarea "Estimados padres de familia y alumnos, espero se encuentren bien. El siguiente …" at bounding box center [325, 66] width 124 height 29
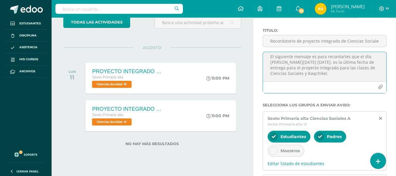
drag, startPoint x: 348, startPoint y: 63, endPoint x: 320, endPoint y: 62, distance: 27.6
click at [320, 62] on textarea "Estimados padres de familia y alumnos, espero se encuentren bien. El siguiente …" at bounding box center [325, 66] width 124 height 29
click at [351, 62] on textarea "Estimados padres de familia y alumnos, espero se encuentren bien. El siguiente …" at bounding box center [325, 66] width 124 height 29
click at [320, 62] on textarea "Estimados padres de familia y alumnos, espero se encuentren bien. El siguiente …" at bounding box center [325, 66] width 124 height 29
click at [321, 62] on textarea "Estimados padres de familia y alumnos, espero se encuentren bien. El siguiente …" at bounding box center [325, 66] width 124 height 29
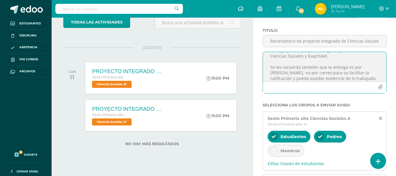
scroll to position [80, 0]
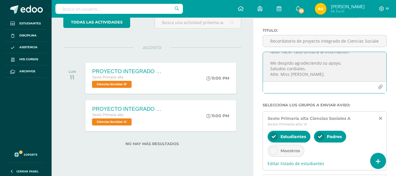
drag, startPoint x: 271, startPoint y: 57, endPoint x: 337, endPoint y: 79, distance: 70.0
click at [337, 79] on textarea "Estimados padres de familia y alumnos, espero se encuentren bien. El siguiente …" at bounding box center [325, 66] width 124 height 29
type textarea "Estimados padres de familia y alumnos, espero se encuentren bien. El siguiente …"
paste textarea "Estimados padres de familia y alumnos: Espero que se encuentren muy bien. Por e…"
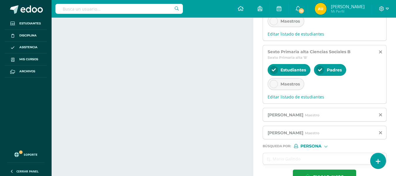
scroll to position [187, 0]
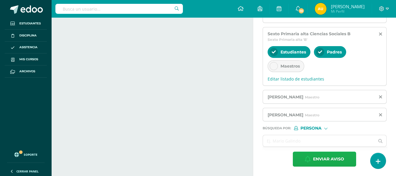
type textarea "Estimados padres de familia y alumnos: Espero que se encuentren muy bien. Por e…"
click at [329, 161] on span "Enviar aviso" at bounding box center [328, 159] width 31 height 14
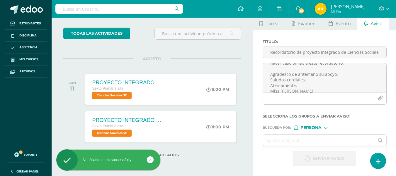
scroll to position [28, 0]
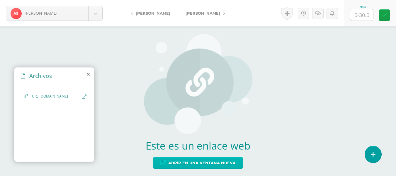
click at [196, 165] on span "Abrir en una ventana nueva" at bounding box center [201, 162] width 67 height 11
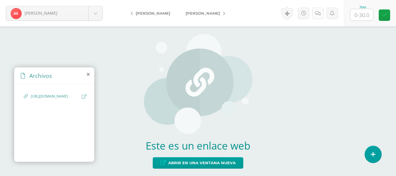
click at [319, 15] on icon at bounding box center [318, 13] width 6 height 5
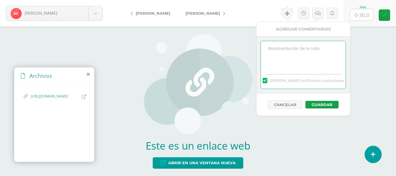
click at [313, 52] on textarea at bounding box center [303, 55] width 85 height 29
type textarea "No se puede ver el archivo. Tiene solicitud de acceso."
click at [362, 20] on input "text" at bounding box center [362, 14] width 23 height 11
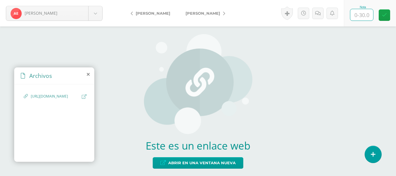
type input "1"
click at [386, 17] on icon at bounding box center [384, 15] width 5 height 5
click at [386, 17] on button at bounding box center [385, 13] width 12 height 12
click at [369, 16] on icon at bounding box center [370, 15] width 5 height 5
click at [325, 15] on icon at bounding box center [325, 13] width 6 height 5
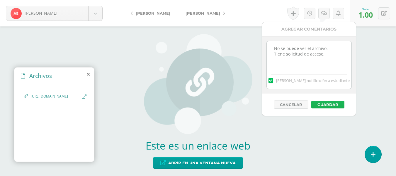
click at [321, 107] on button "Guardar" at bounding box center [328, 105] width 33 height 8
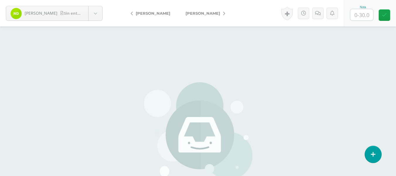
select select "475"
